Goal: Find specific page/section: Find specific page/section

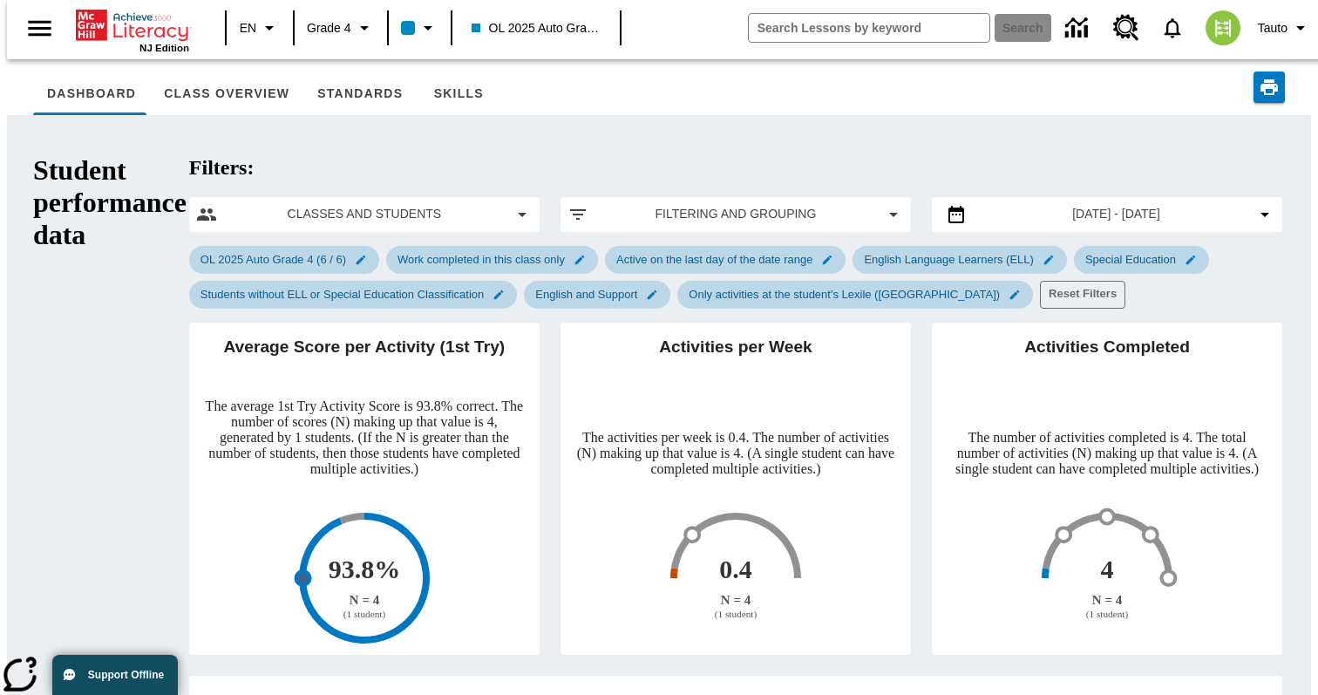
click at [911, 326] on div "Activities Completed The number of activities completed is 4. The total number …" at bounding box center [1096, 478] width 371 height 353
click at [1292, 13] on button "Tauto" at bounding box center [1284, 27] width 67 height 31
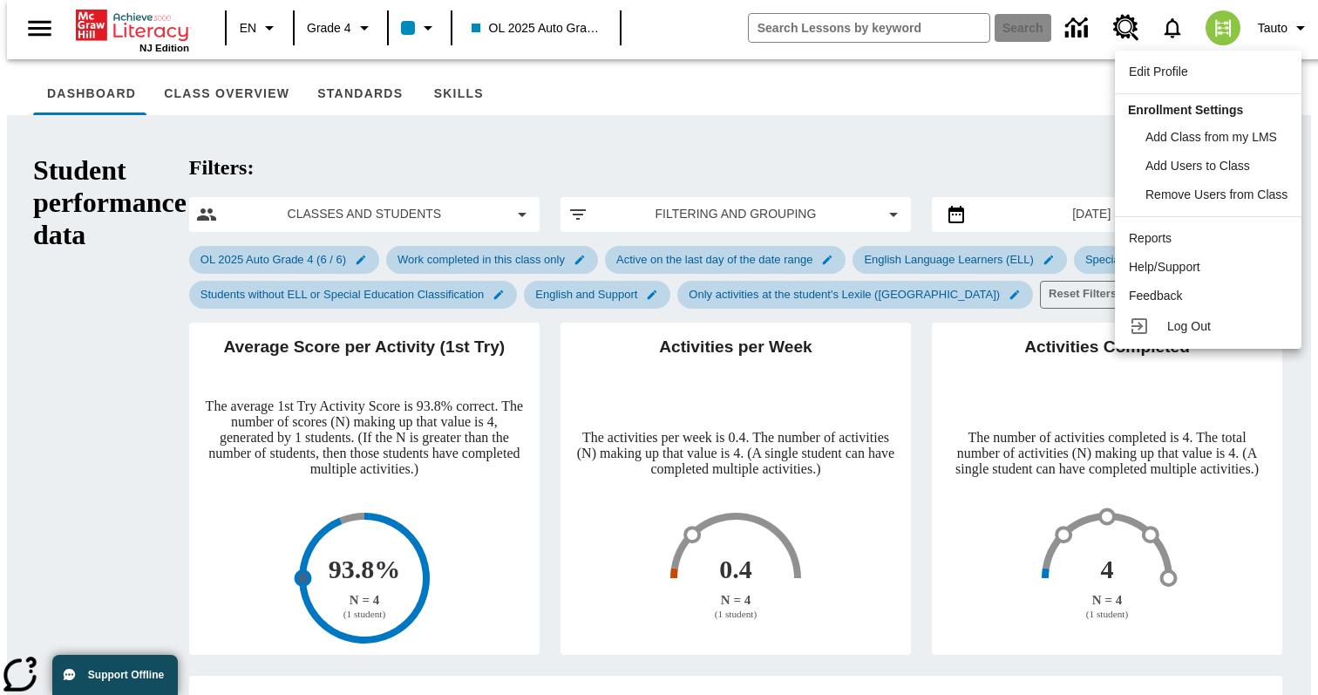
click at [1079, 101] on div at bounding box center [659, 347] width 1318 height 695
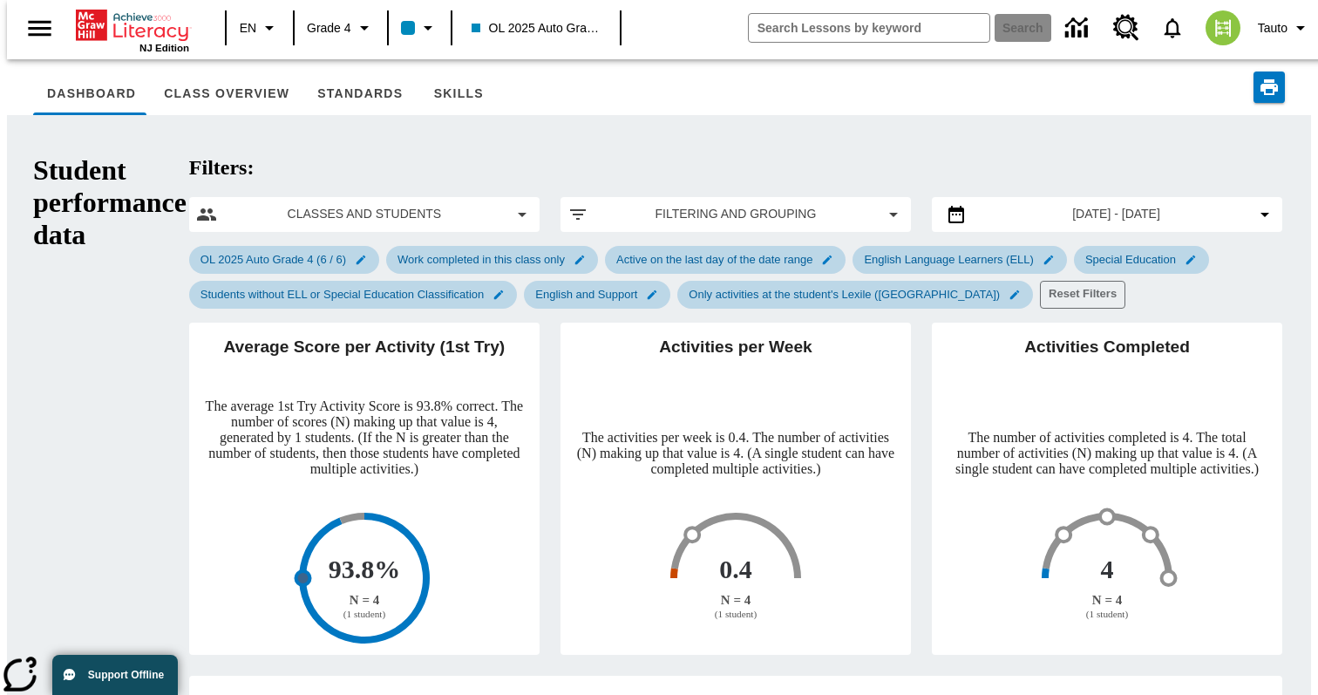
click at [1079, 101] on div at bounding box center [899, 87] width 771 height 56
click at [948, 93] on div at bounding box center [877, 87] width 726 height 16
